Goal: Task Accomplishment & Management: Manage account settings

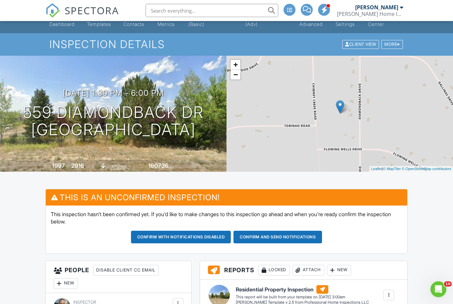
click at [397, 43] on div at bounding box center [398, 45] width 3 height 4
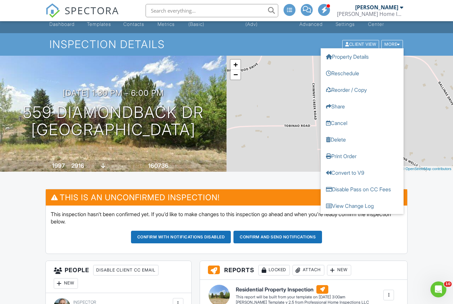
click at [365, 72] on link "Reschedule" at bounding box center [362, 73] width 83 height 17
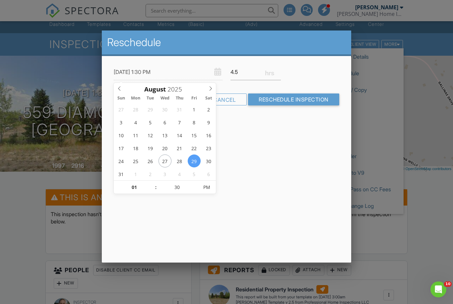
click at [259, 148] on div "Reschedule 08/29/2025 1:30 PM 4.5 Warning: this date/time is in the past. Cance…" at bounding box center [226, 147] width 249 height 232
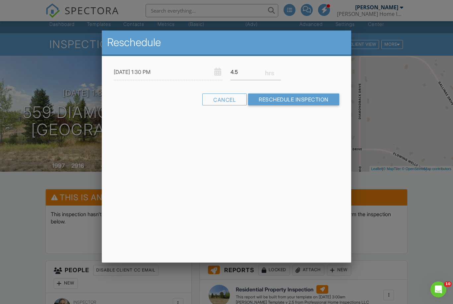
click at [227, 99] on div "Cancel" at bounding box center [224, 100] width 44 height 12
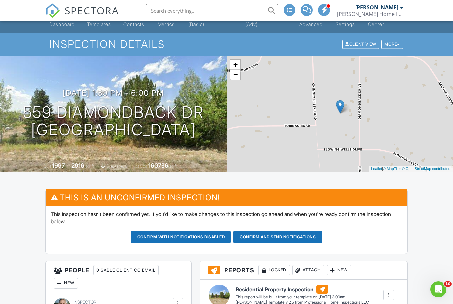
click at [397, 43] on div at bounding box center [398, 44] width 3 height 4
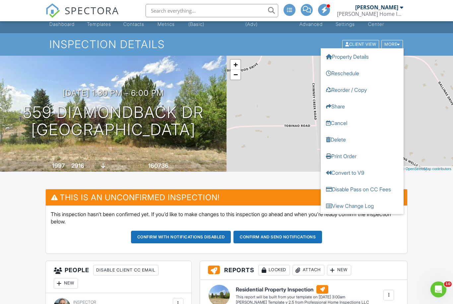
click at [367, 92] on link "Reorder / Copy" at bounding box center [362, 90] width 83 height 17
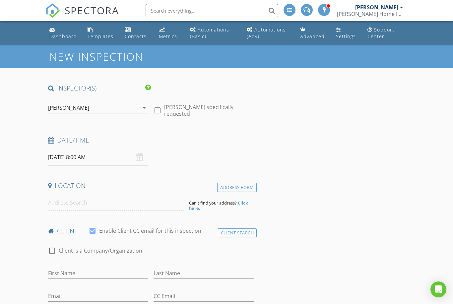
type input "[PERSON_NAME] and [PERSON_NAME]"
type input "[PERSON_NAME]"
type input "[EMAIL_ADDRESS][DOMAIN_NAME]"
type input "[PHONE_NUMBER]"
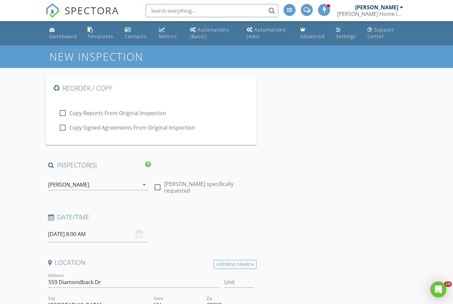
type input "N/A"
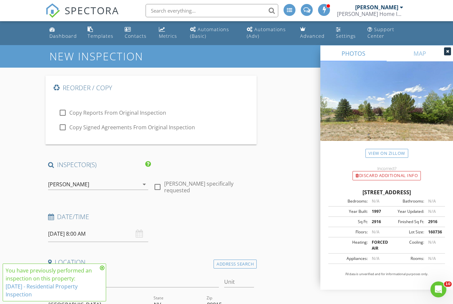
scroll to position [5, 0]
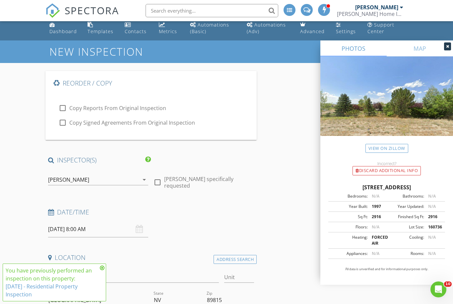
click at [139, 221] on input "08/28/2025 8:00 AM" at bounding box center [98, 229] width 100 height 16
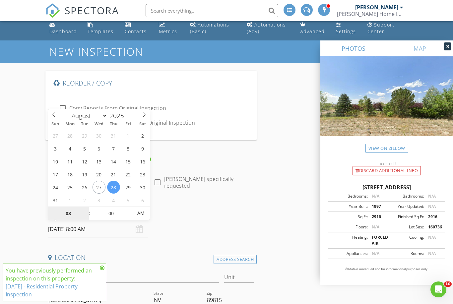
type input "08/29/2025 8:00 AM"
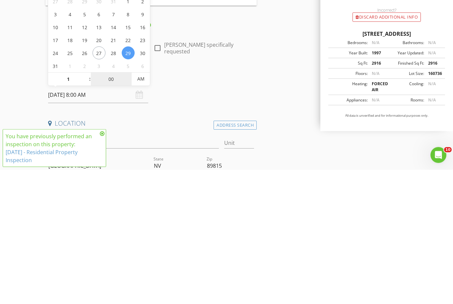
click at [112, 207] on input "00" at bounding box center [111, 213] width 41 height 13
type input "01"
type input "08/29/2025 1:00 AM"
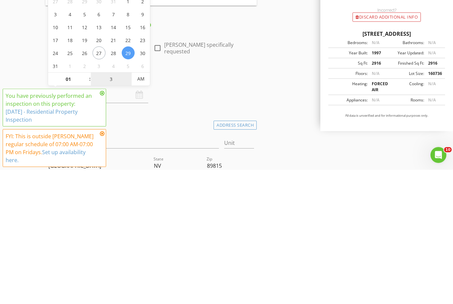
type input "30"
type input "[DATE] 1:30 PM"
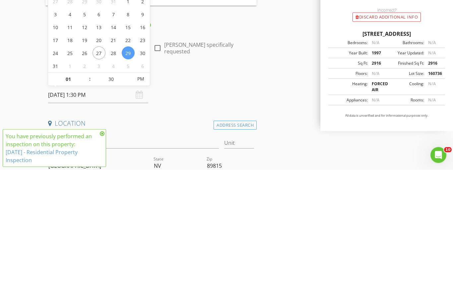
scroll to position [139, 0]
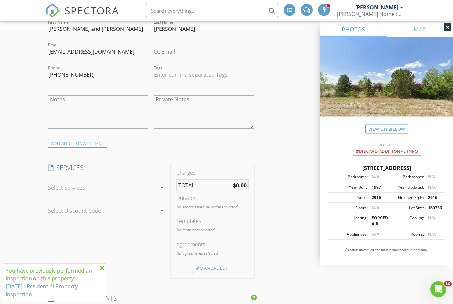
click at [155, 185] on div at bounding box center [102, 188] width 109 height 11
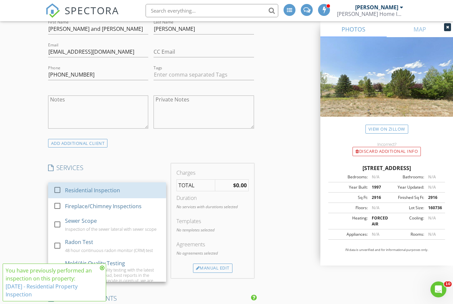
click at [59, 191] on div at bounding box center [57, 189] width 11 height 11
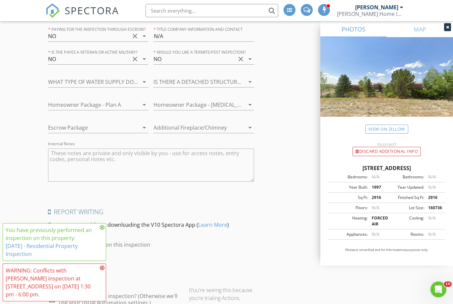
scroll to position [1289, 0]
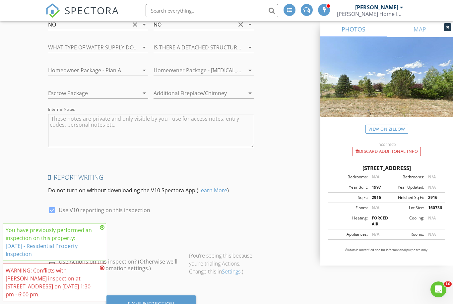
click at [101, 230] on icon at bounding box center [102, 227] width 5 height 5
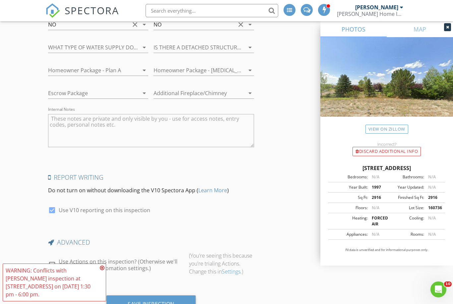
click at [99, 291] on div "WARNING: Conflicts with Erik Geiger's inspection at 559 Diamondback Dr on 08/29…" at bounding box center [54, 283] width 97 height 32
click at [102, 271] on icon at bounding box center [102, 267] width 5 height 5
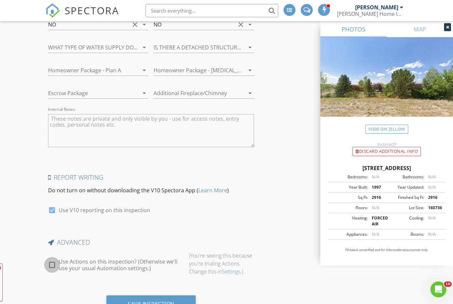
click at [51, 259] on div at bounding box center [51, 264] width 11 height 11
checkbox input "true"
click at [153, 301] on div "Save Inspection" at bounding box center [151, 304] width 47 height 7
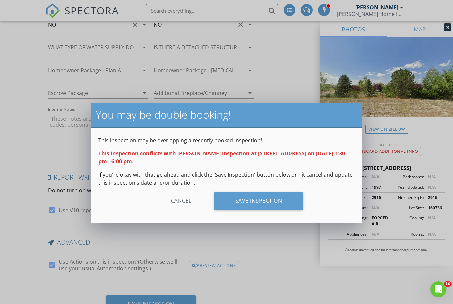
click at [274, 205] on div "Save Inspection" at bounding box center [258, 201] width 89 height 18
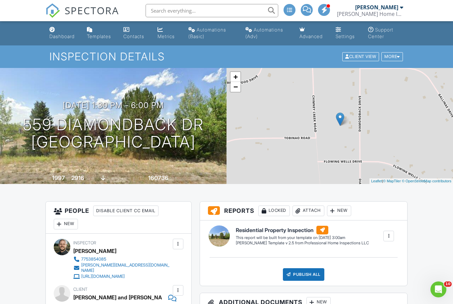
click at [55, 35] on div "Dashboard" at bounding box center [61, 36] width 25 height 6
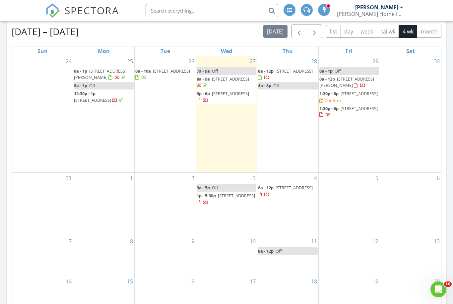
scroll to position [309, 0]
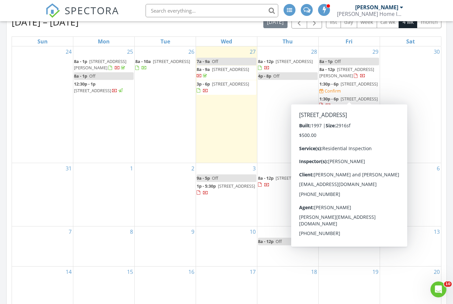
click at [355, 87] on span "559 Diamondback Dr, Spring Creek 89815" at bounding box center [359, 84] width 37 height 6
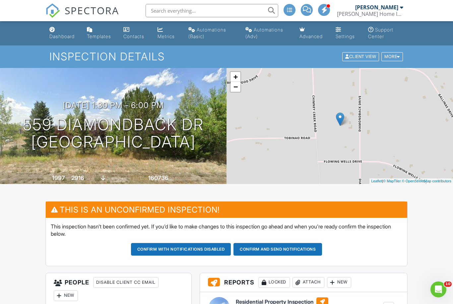
click at [399, 58] on div at bounding box center [398, 57] width 3 height 4
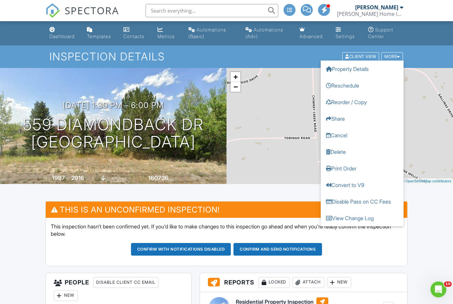
click at [354, 151] on link "Delete" at bounding box center [362, 152] width 83 height 17
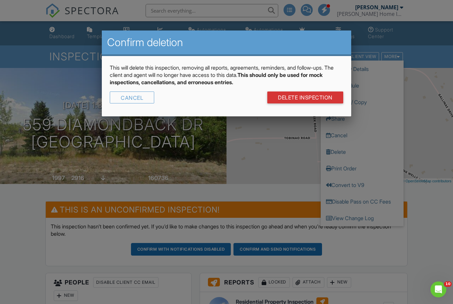
click at [321, 100] on link "DELETE Inspection" at bounding box center [305, 98] width 76 height 12
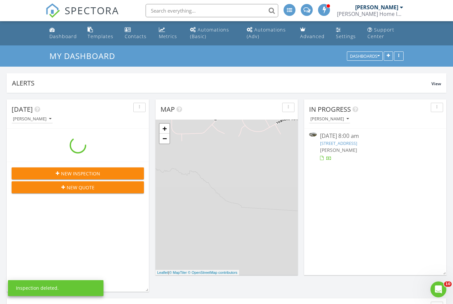
scroll to position [604, 453]
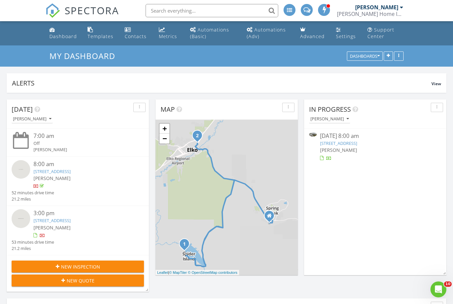
click at [60, 36] on div "Dashboard" at bounding box center [63, 36] width 28 height 6
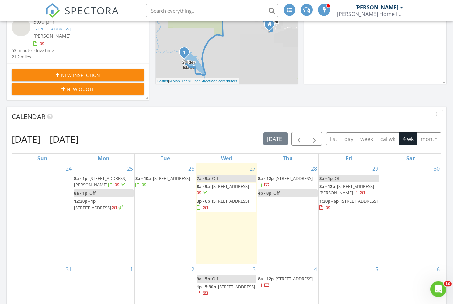
scroll to position [192, 0]
